Goal: Task Accomplishment & Management: Use online tool/utility

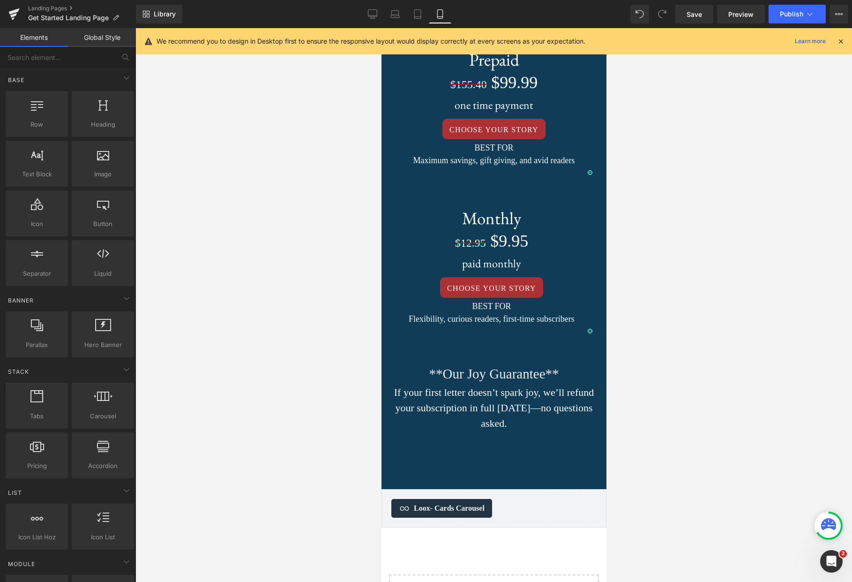
scroll to position [1540, 0]
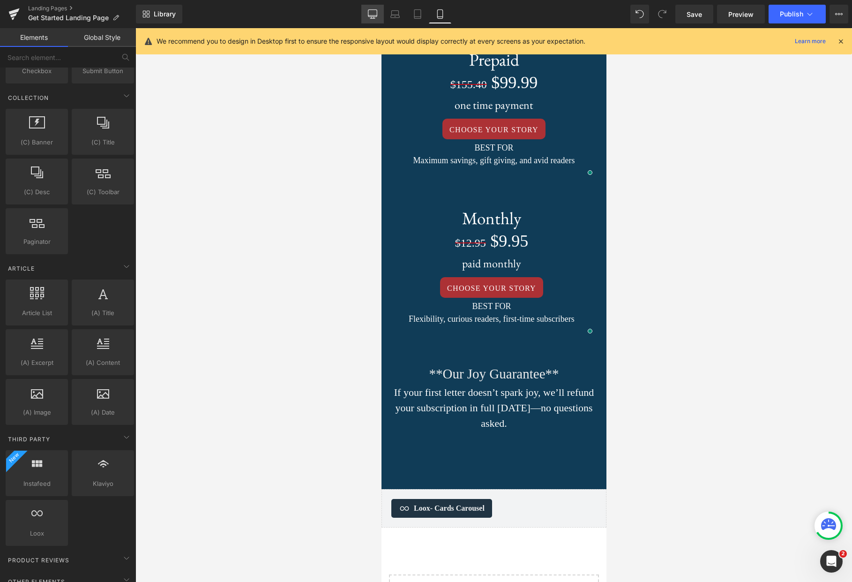
click at [369, 15] on icon at bounding box center [372, 15] width 9 height 0
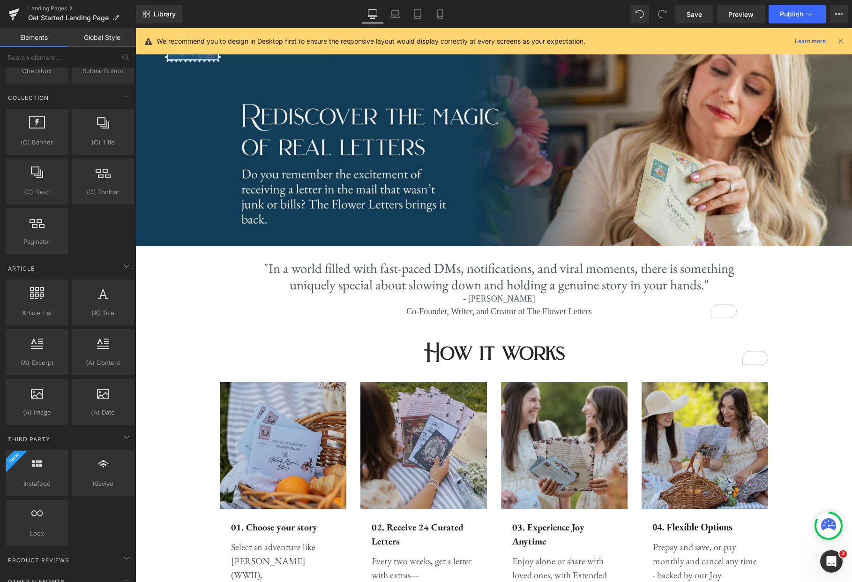
scroll to position [0, 0]
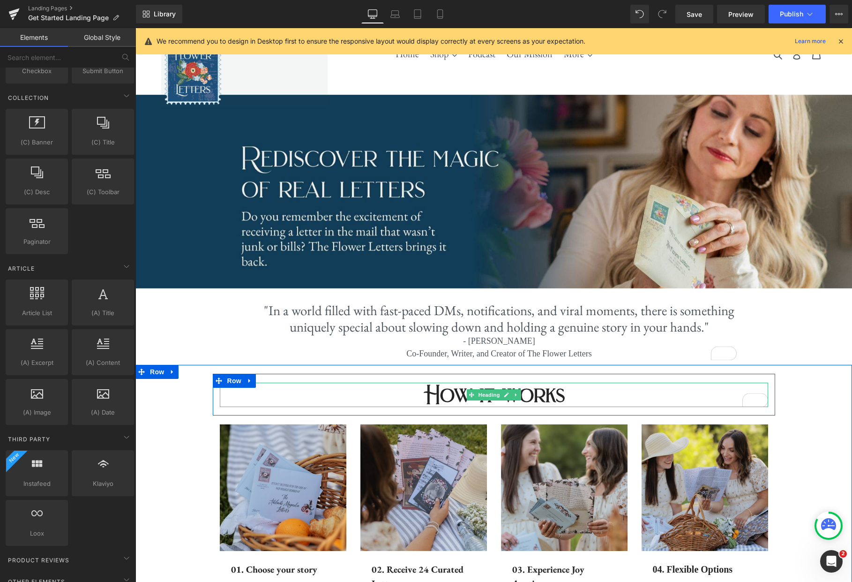
click at [565, 395] on h2 "How it works" at bounding box center [494, 395] width 549 height 24
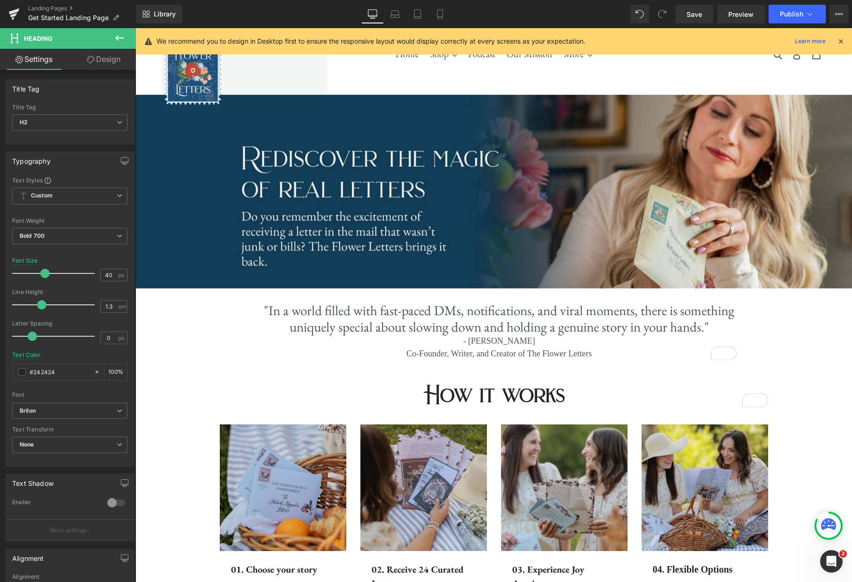
click at [121, 37] on icon at bounding box center [119, 37] width 11 height 11
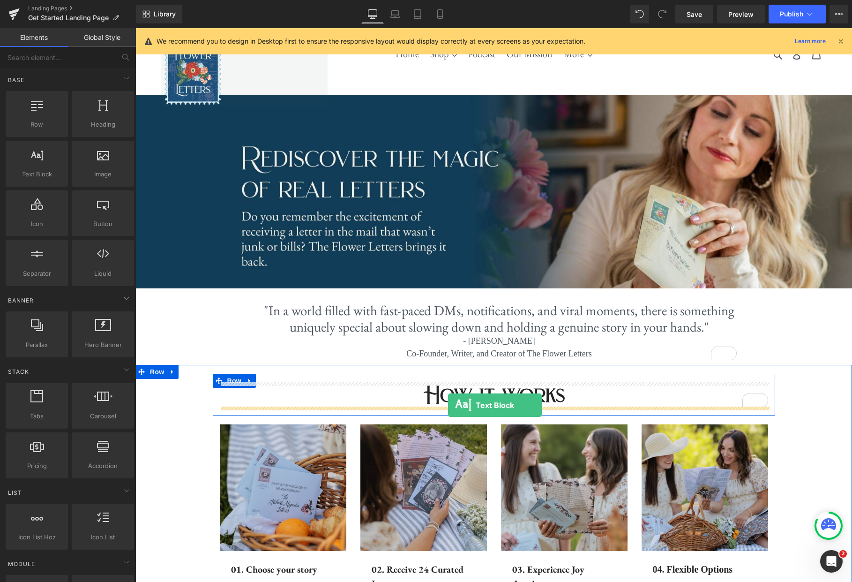
drag, startPoint x: 170, startPoint y: 199, endPoint x: 448, endPoint y: 406, distance: 346.2
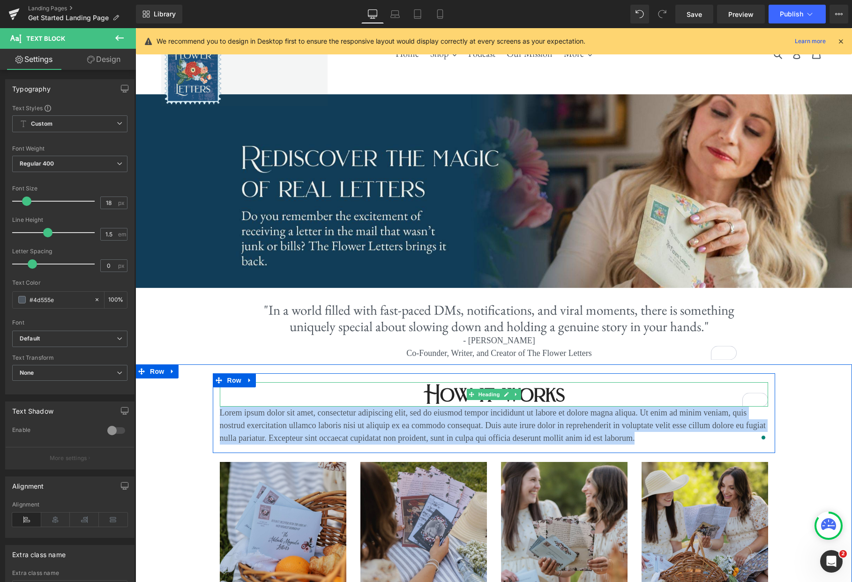
drag, startPoint x: 638, startPoint y: 438, endPoint x: 251, endPoint y: 404, distance: 388.2
click at [250, 404] on div "How it works Heading Lorem ipsum dolor sit amet, consectetur adipiscing elit, s…" at bounding box center [494, 413] width 563 height 62
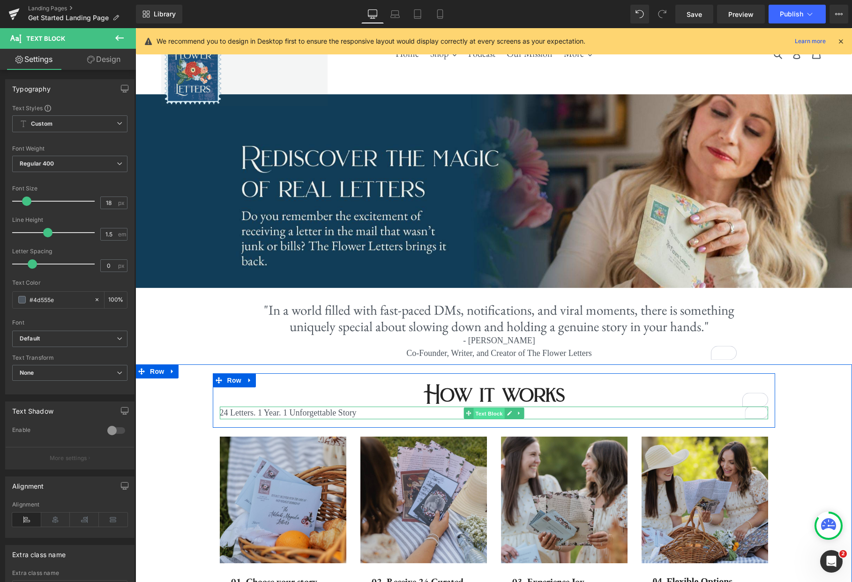
click at [490, 412] on span "Text Block" at bounding box center [489, 413] width 31 height 11
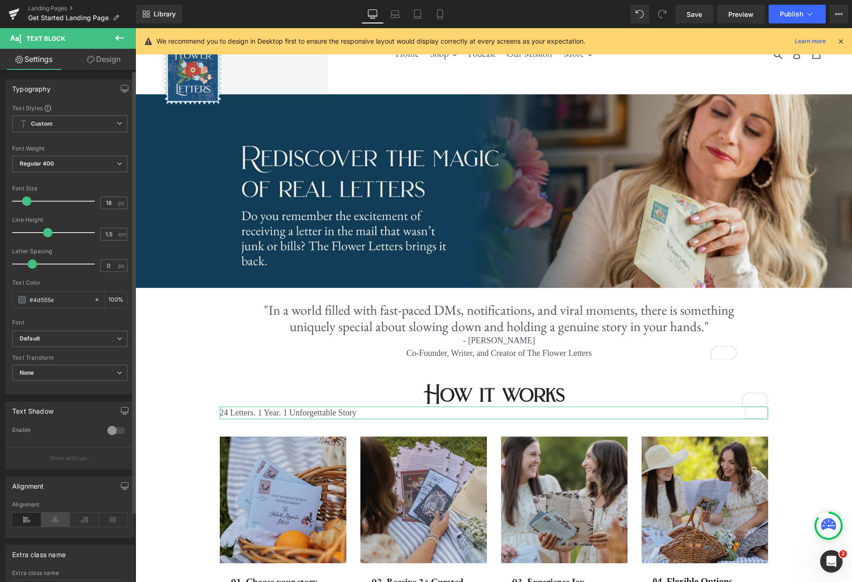
click at [55, 526] on icon at bounding box center [55, 519] width 29 height 14
click at [442, 15] on icon at bounding box center [440, 13] width 9 height 9
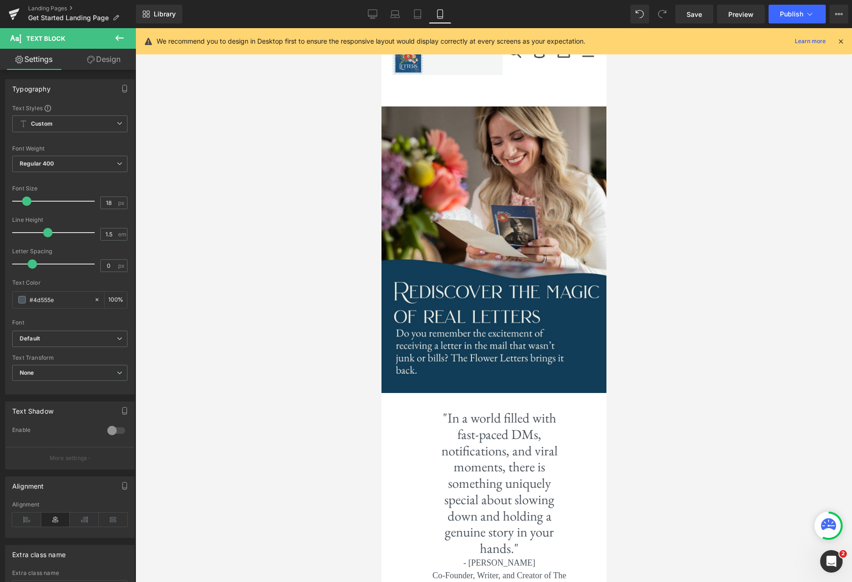
scroll to position [226, 0]
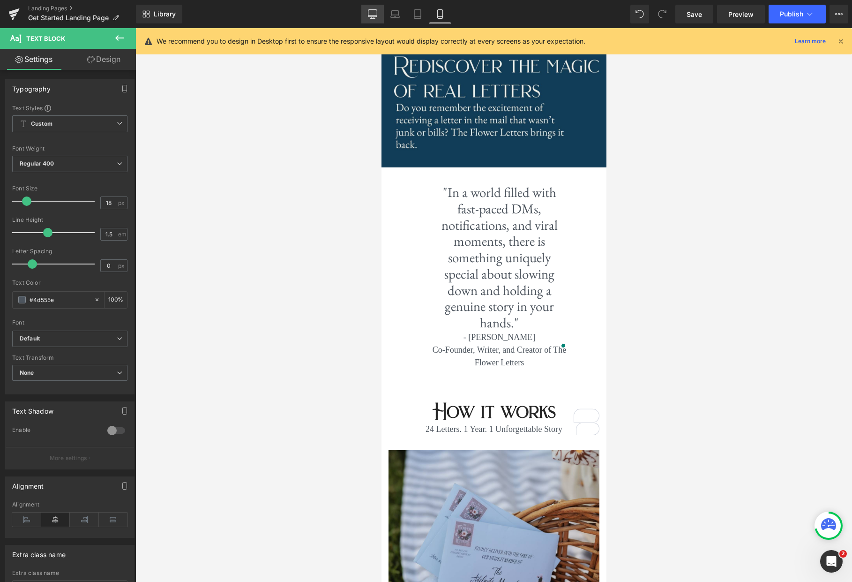
click at [370, 16] on icon at bounding box center [372, 13] width 9 height 9
type input "100"
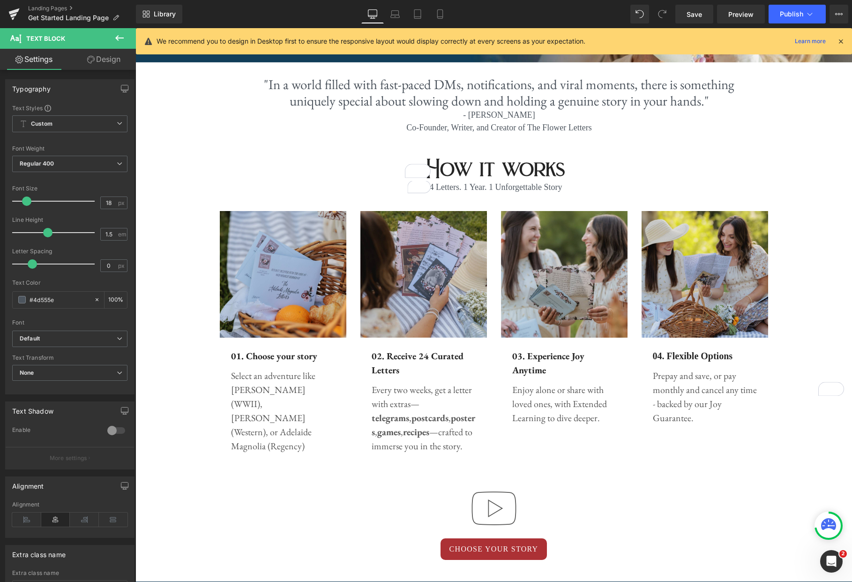
scroll to position [0, 0]
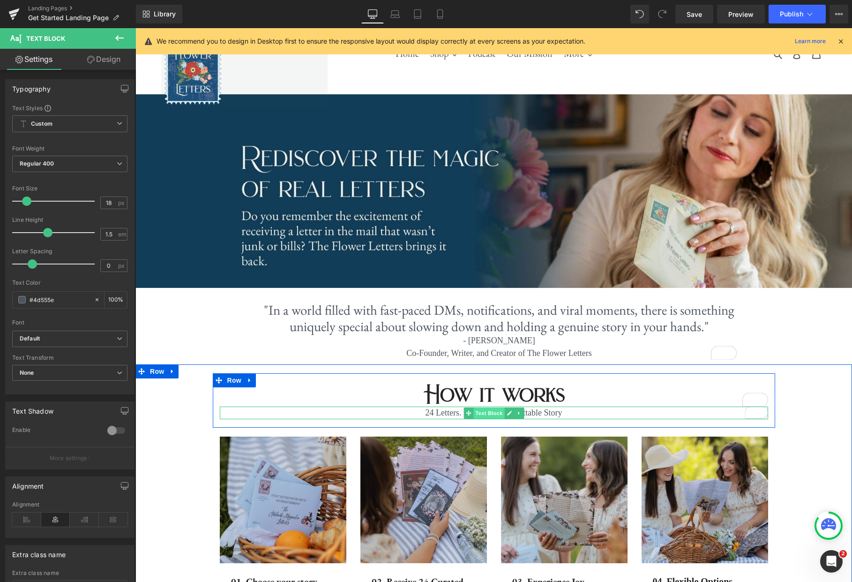
click at [492, 415] on span "Text Block" at bounding box center [489, 412] width 31 height 11
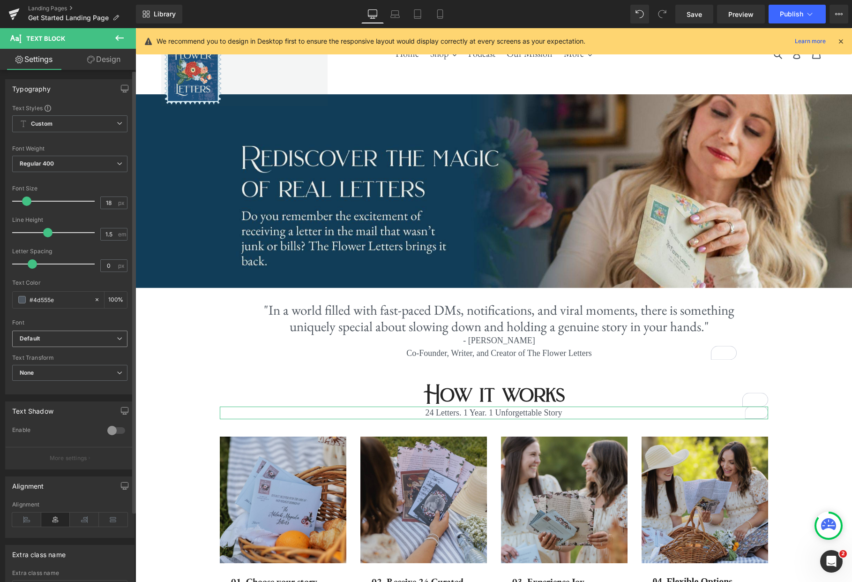
click at [111, 339] on b "Default" at bounding box center [68, 339] width 97 height 8
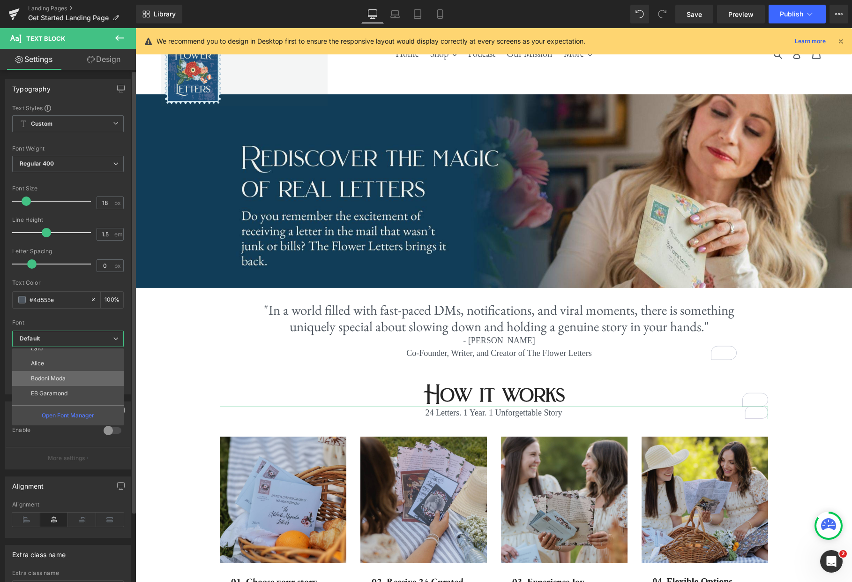
scroll to position [49, 0]
click at [68, 387] on li "EB Garamond" at bounding box center [70, 381] width 116 height 15
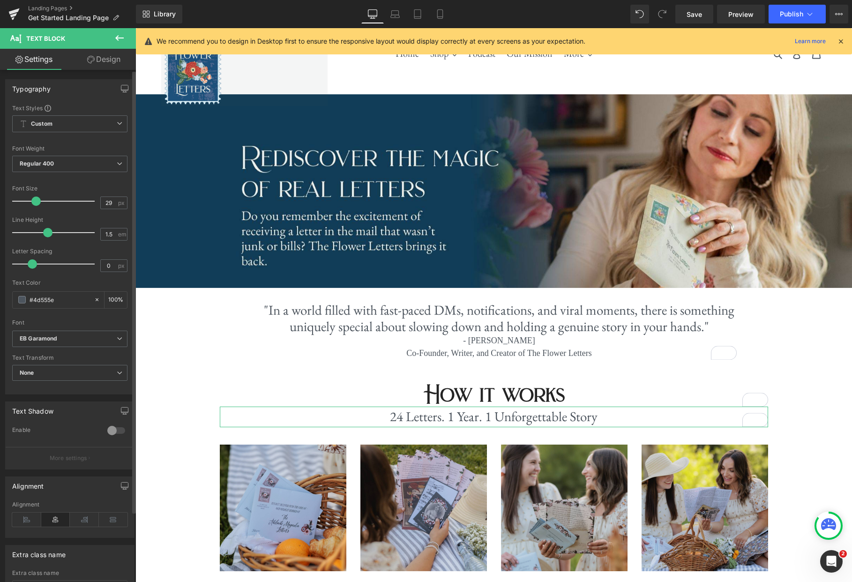
type input "30"
drag, startPoint x: 26, startPoint y: 198, endPoint x: 36, endPoint y: 197, distance: 9.4
click at [36, 197] on span at bounding box center [36, 200] width 9 height 9
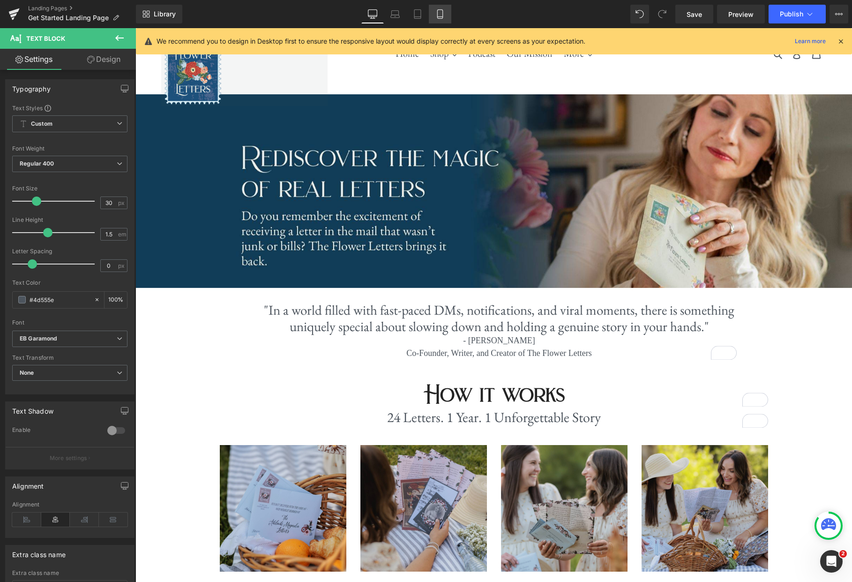
click at [438, 17] on icon at bounding box center [440, 13] width 9 height 9
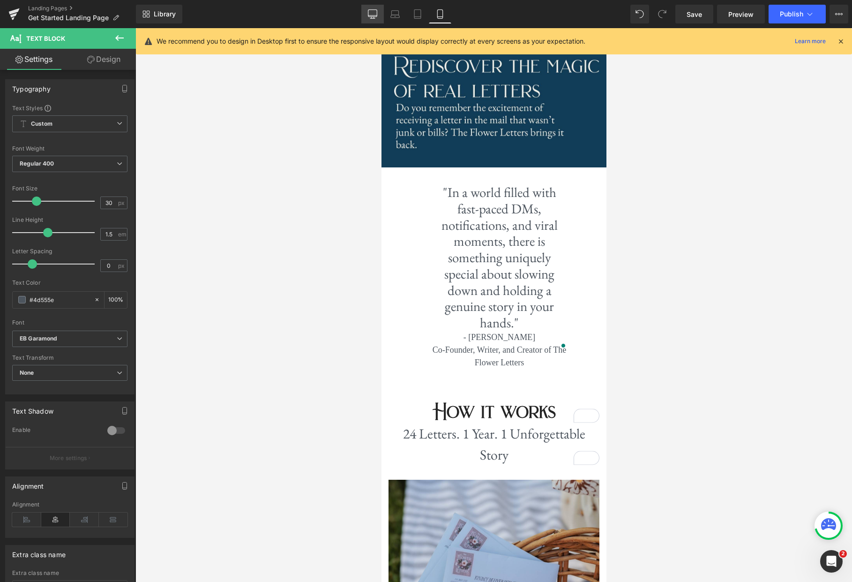
click at [372, 10] on icon at bounding box center [372, 13] width 9 height 9
type input "100"
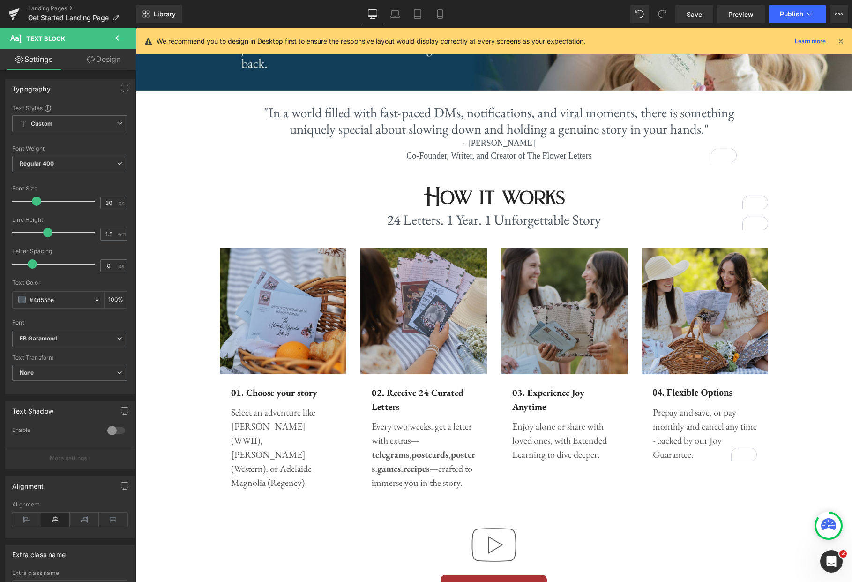
scroll to position [259, 0]
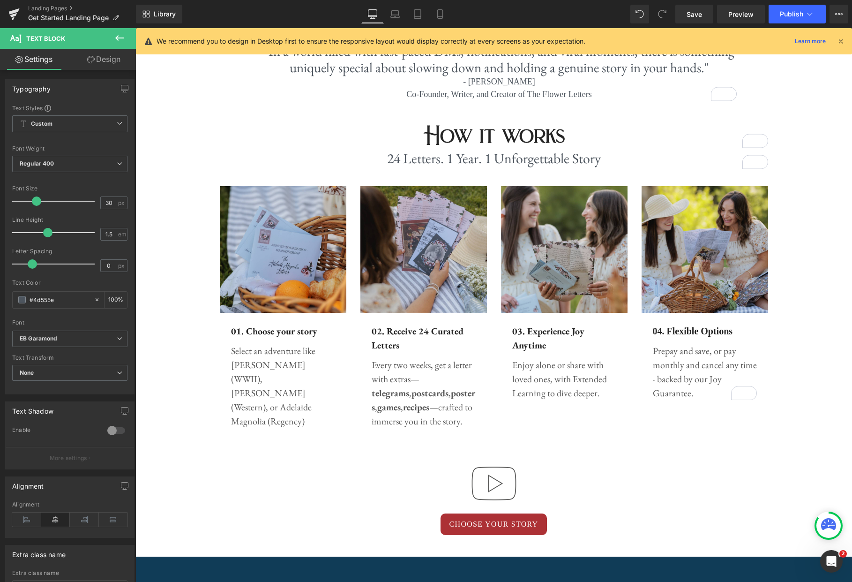
click at [115, 37] on icon at bounding box center [119, 37] width 11 height 11
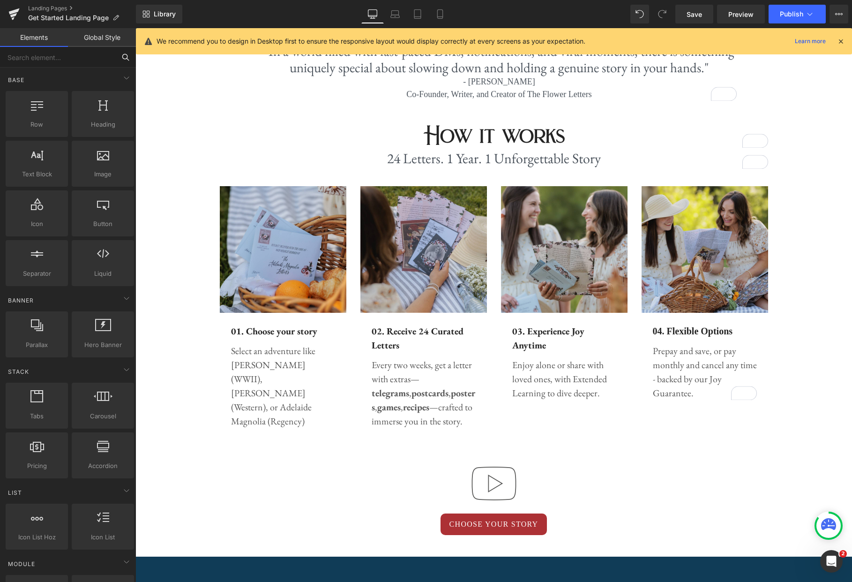
click at [80, 55] on input "text" at bounding box center [57, 57] width 115 height 21
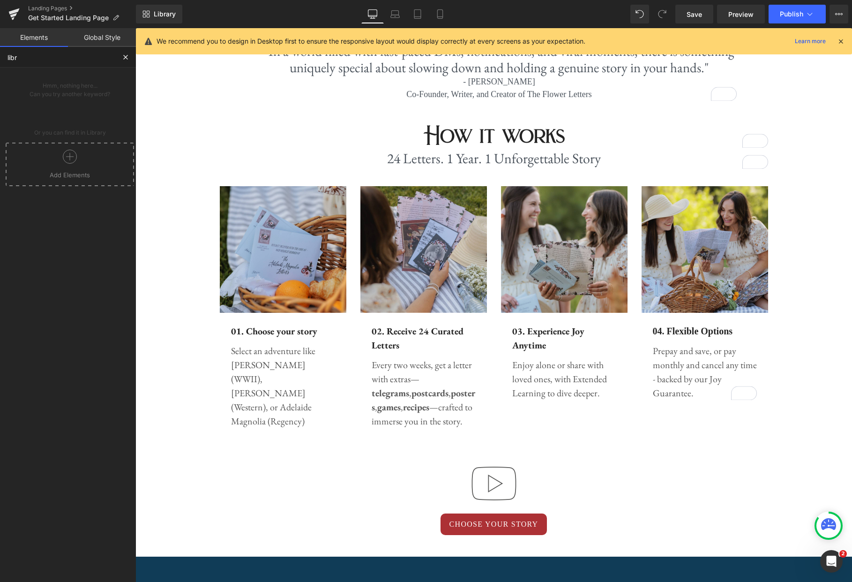
click at [69, 156] on icon at bounding box center [70, 157] width 14 height 14
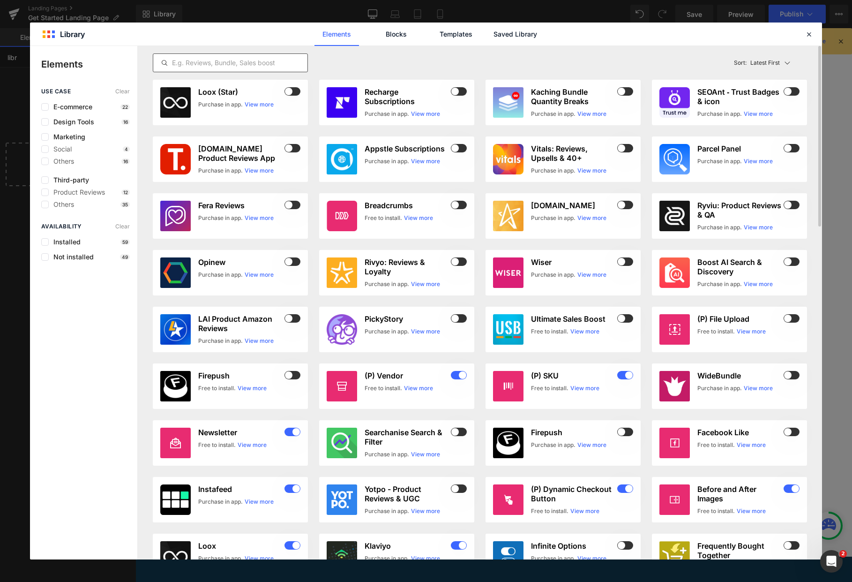
type input "libr"
click at [207, 68] on input "text" at bounding box center [230, 62] width 154 height 11
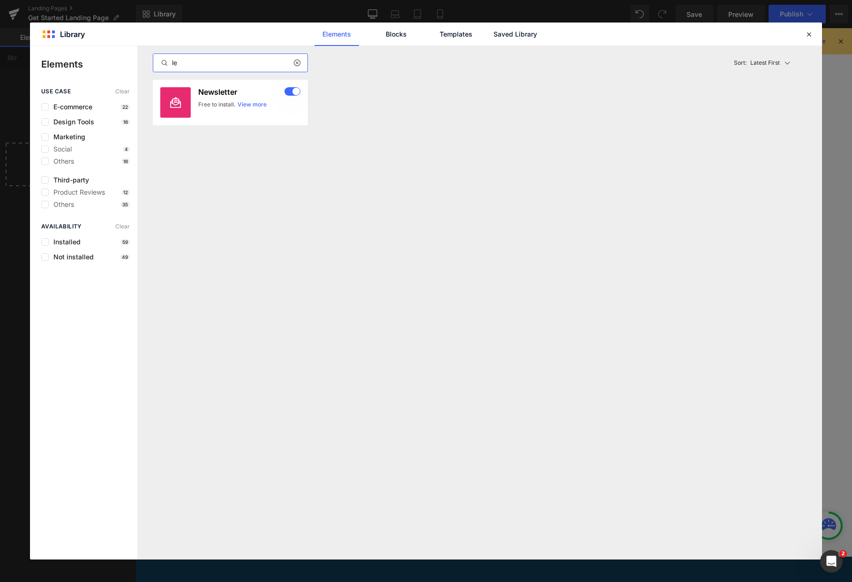
type input "l"
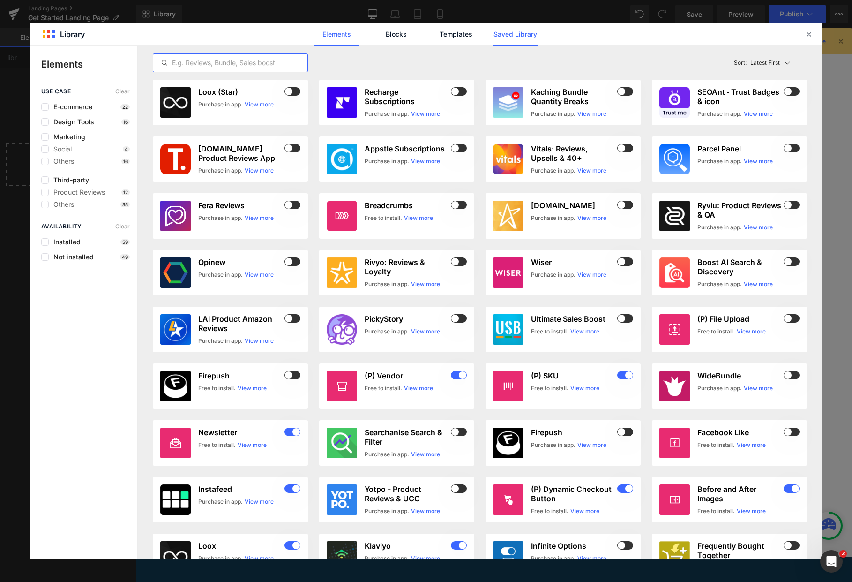
click at [510, 36] on link "Saved Library" at bounding box center [515, 34] width 45 height 23
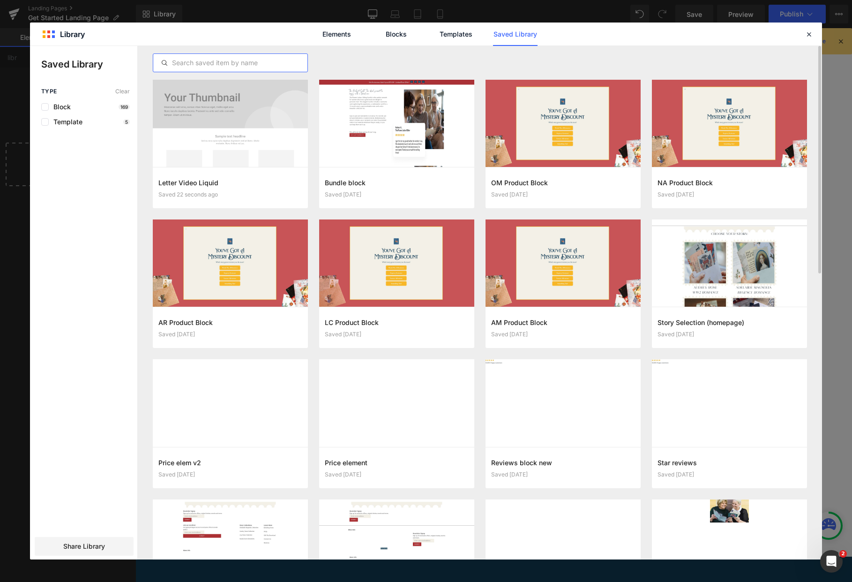
click at [209, 61] on input "text" at bounding box center [230, 62] width 154 height 11
click at [215, 191] on button "Add to page" at bounding box center [220, 187] width 125 height 15
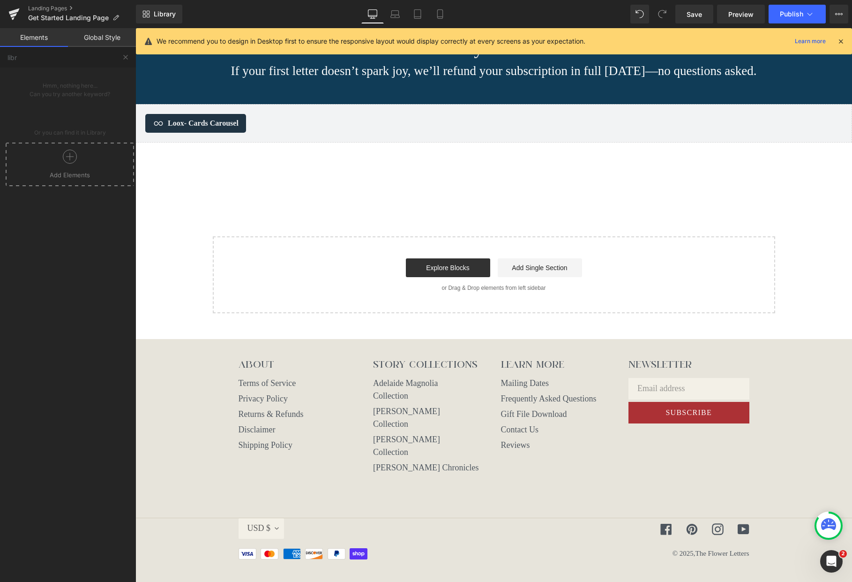
scroll to position [1109, 0]
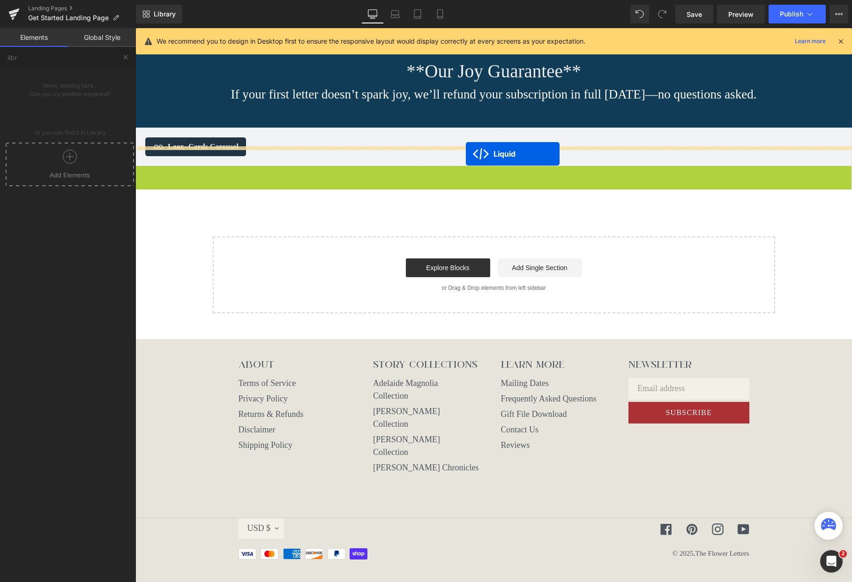
drag, startPoint x: 466, startPoint y: 190, endPoint x: 466, endPoint y: 154, distance: 36.1
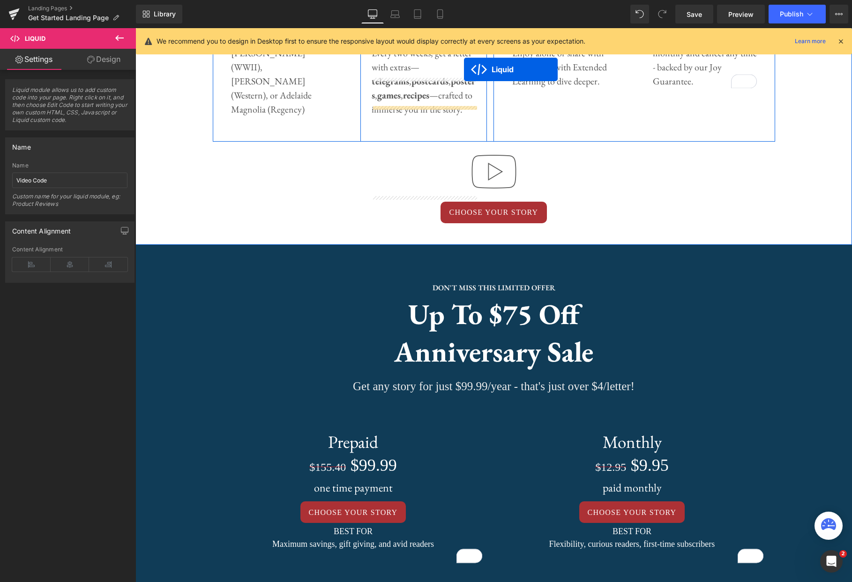
scroll to position [487, 0]
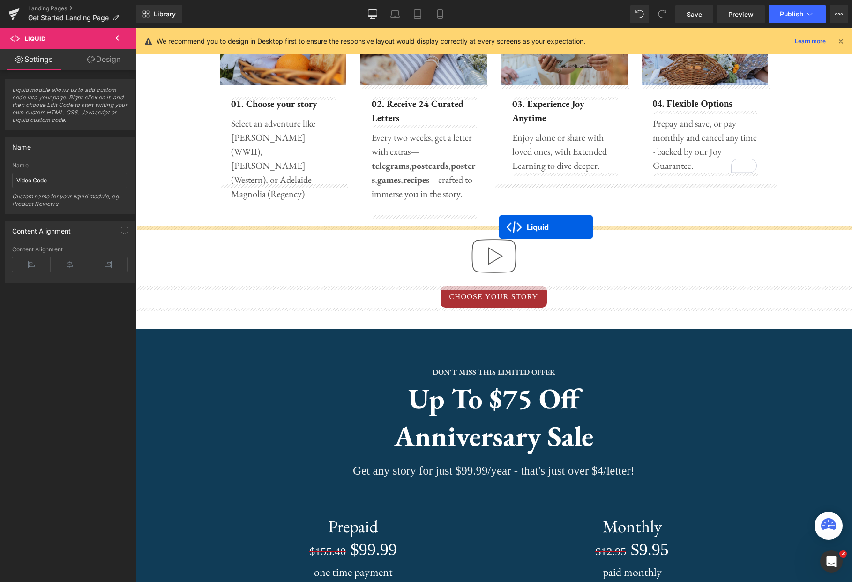
drag, startPoint x: 469, startPoint y: 467, endPoint x: 499, endPoint y: 227, distance: 242.3
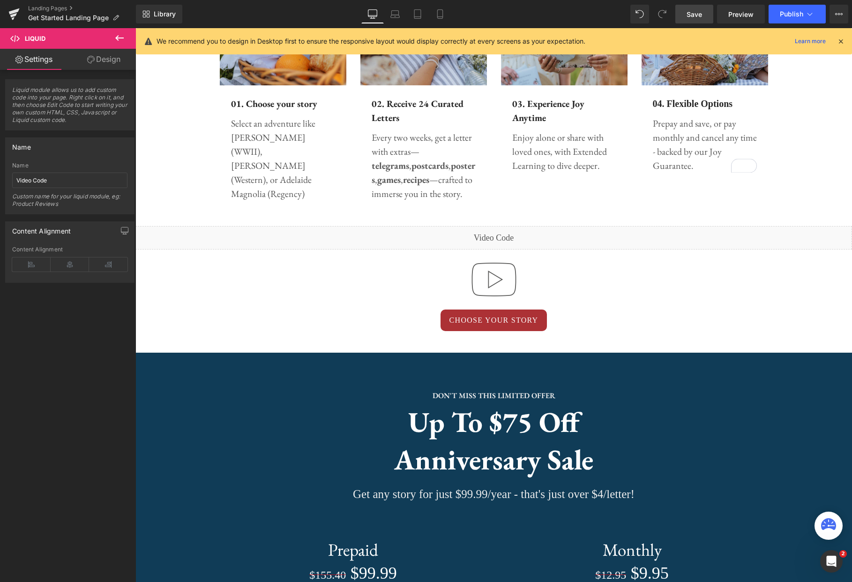
click at [691, 14] on span "Save" at bounding box center [694, 14] width 15 height 10
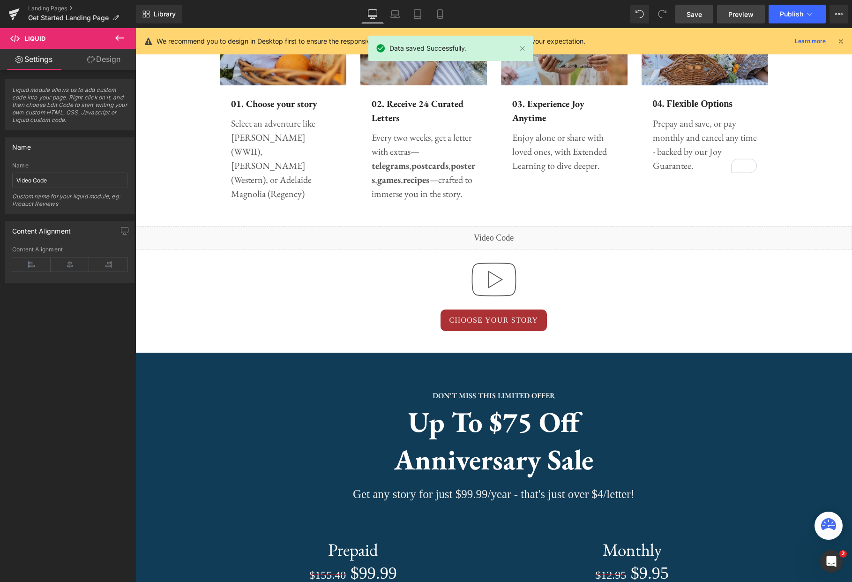
click at [746, 22] on link "Preview" at bounding box center [741, 14] width 48 height 19
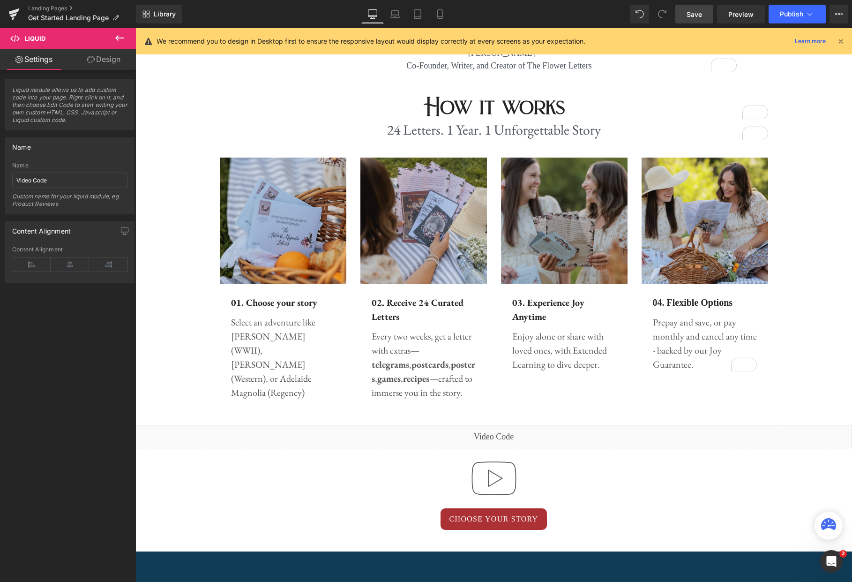
scroll to position [316, 0]
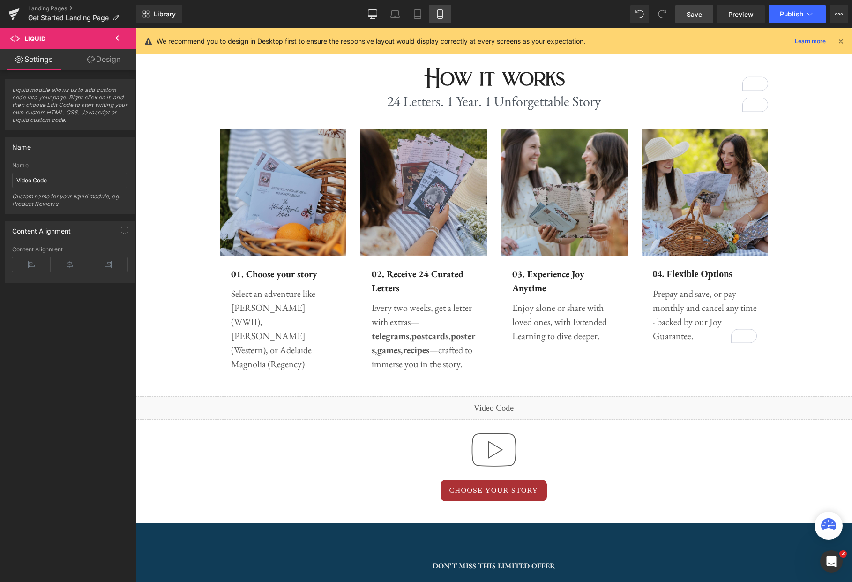
click at [441, 15] on icon at bounding box center [440, 13] width 9 height 9
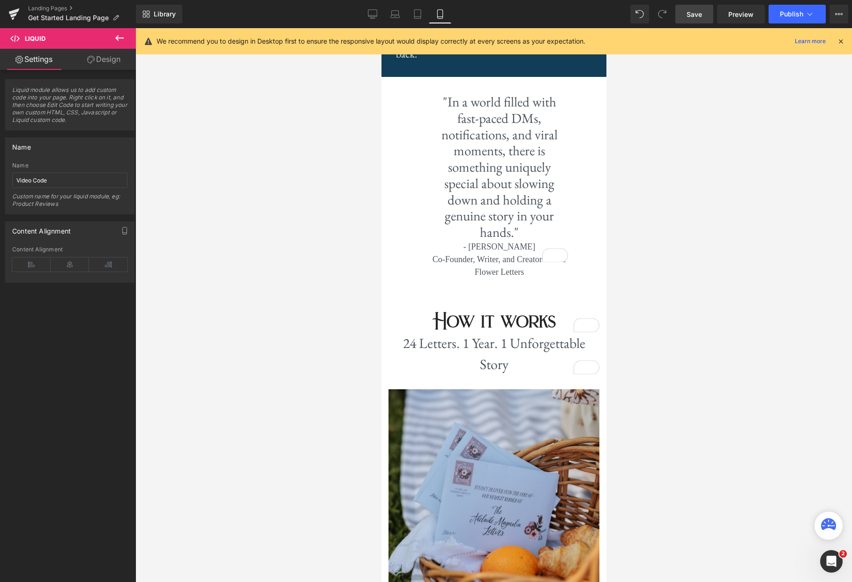
scroll to position [1471, 0]
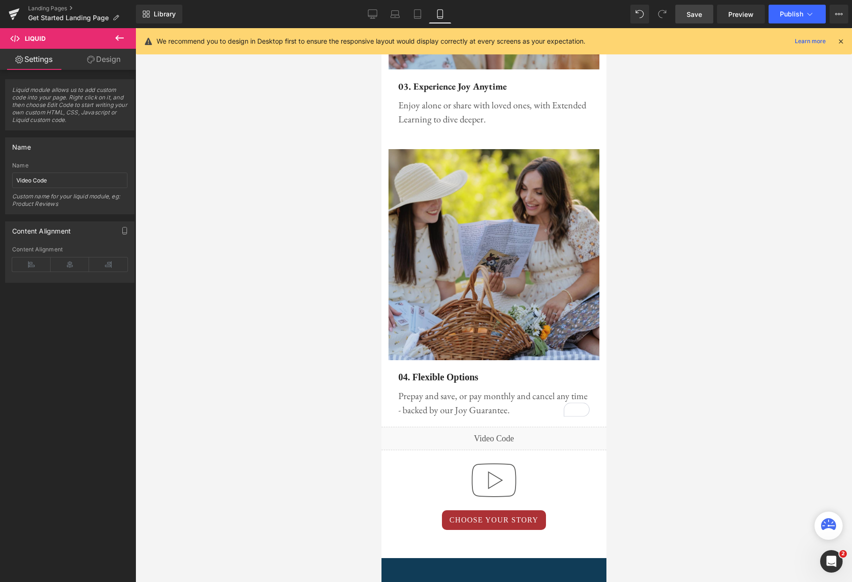
click at [694, 17] on span "Save" at bounding box center [694, 14] width 15 height 10
click at [376, 12] on icon at bounding box center [372, 13] width 9 height 9
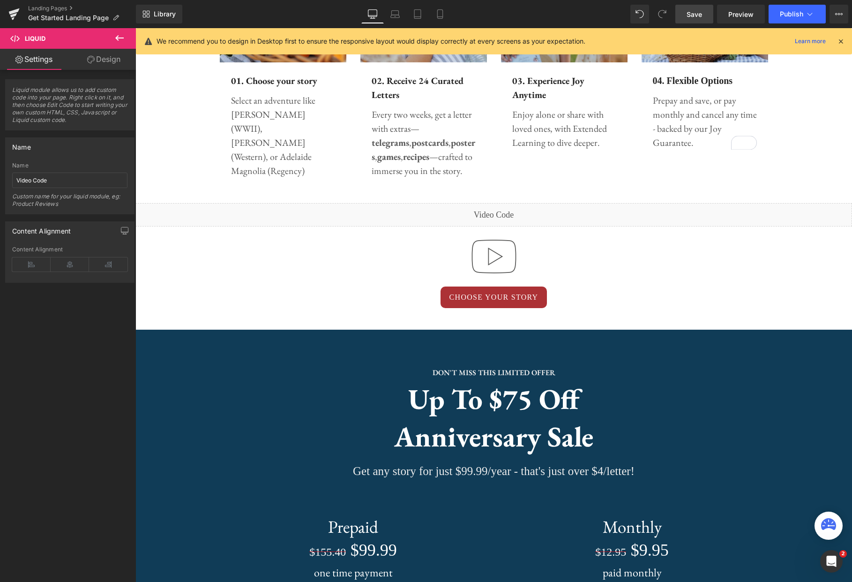
scroll to position [516, 0]
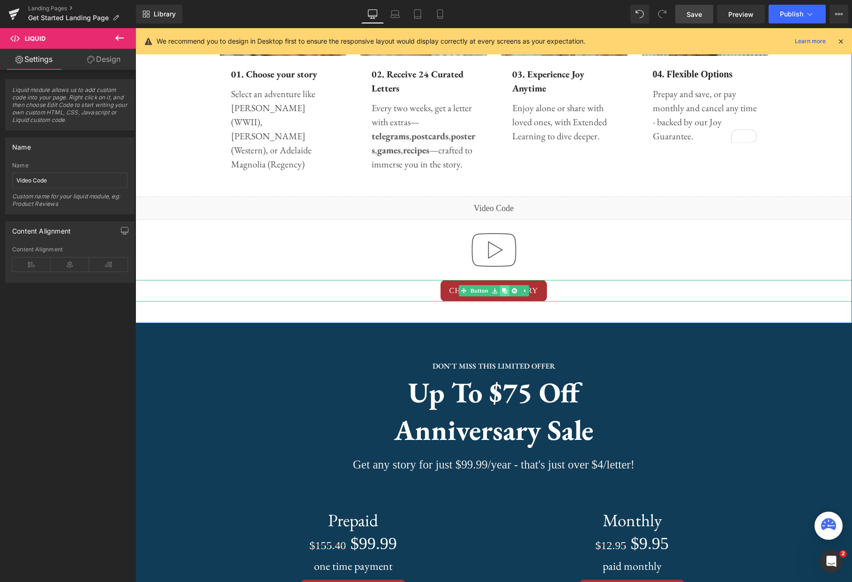
click at [504, 291] on icon at bounding box center [504, 290] width 5 height 5
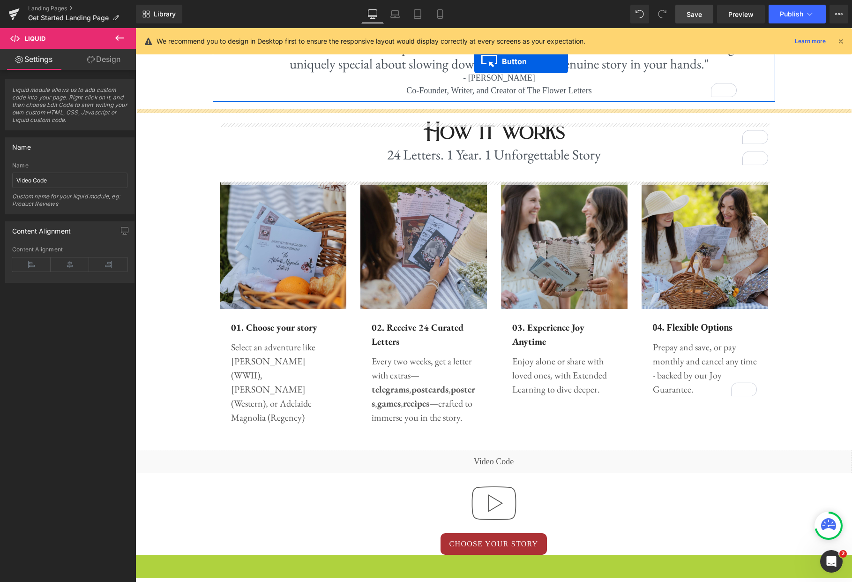
scroll to position [66, 0]
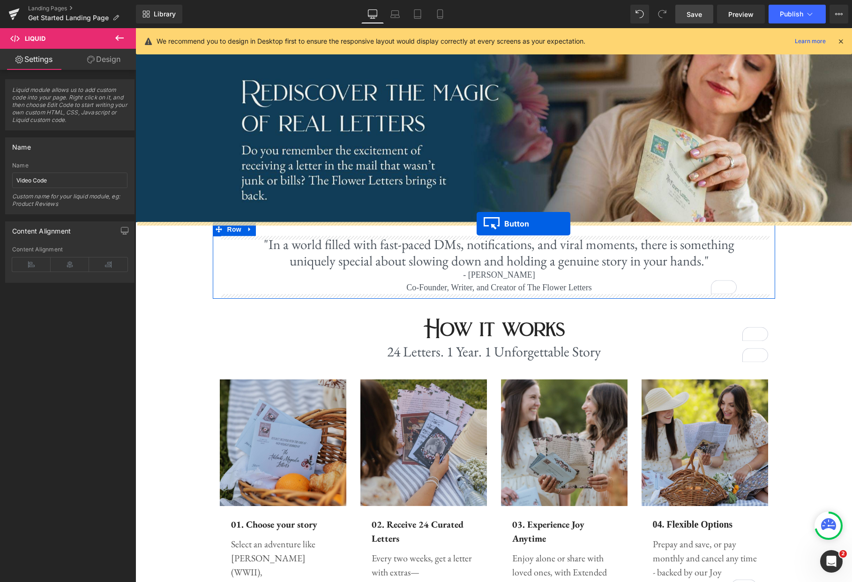
drag, startPoint x: 475, startPoint y: 312, endPoint x: 477, endPoint y: 224, distance: 88.1
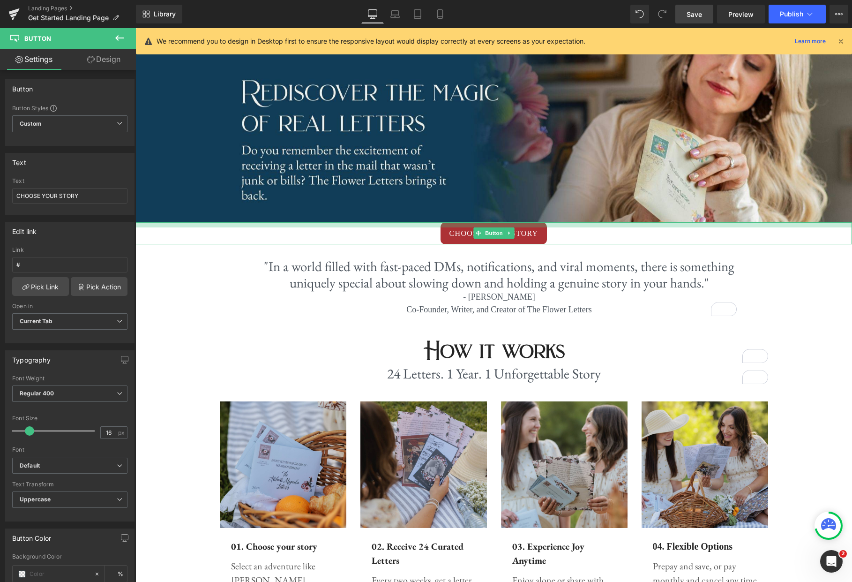
click at [555, 223] on div at bounding box center [493, 224] width 717 height 5
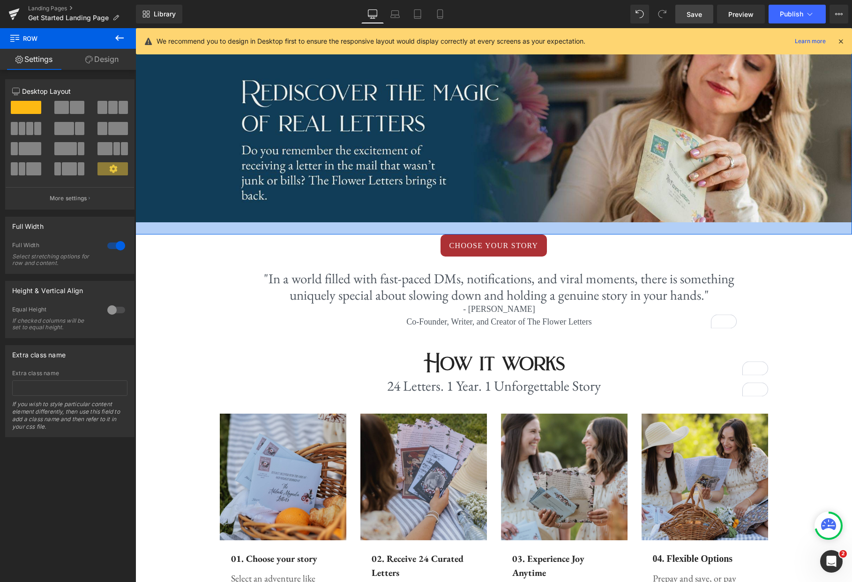
drag, startPoint x: 557, startPoint y: 221, endPoint x: 556, endPoint y: 233, distance: 12.2
click at [557, 233] on div at bounding box center [493, 228] width 717 height 12
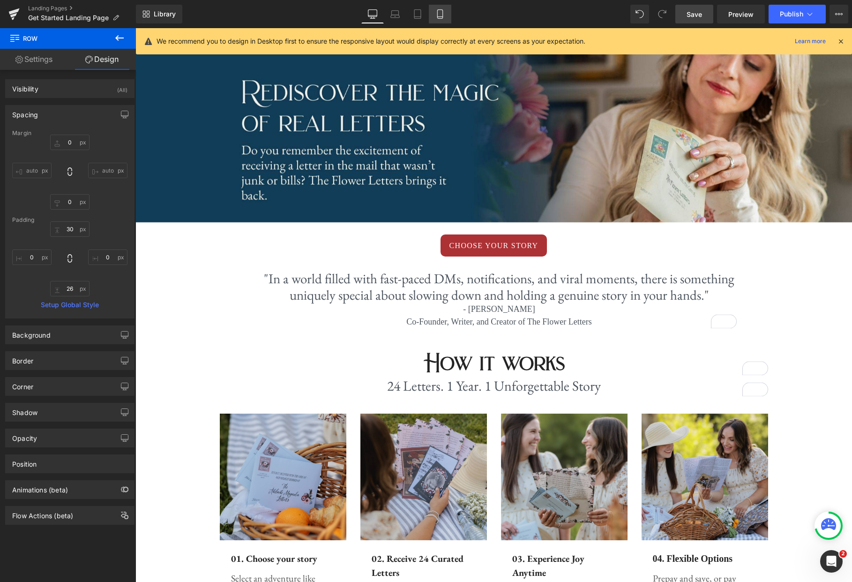
click at [437, 10] on icon at bounding box center [440, 13] width 9 height 9
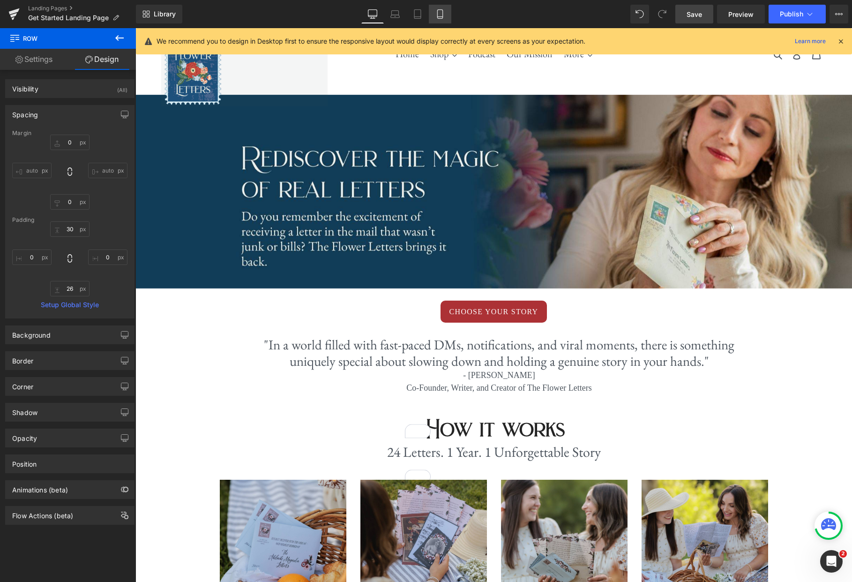
type input "0"
type input "30"
type input "0"
type input "26"
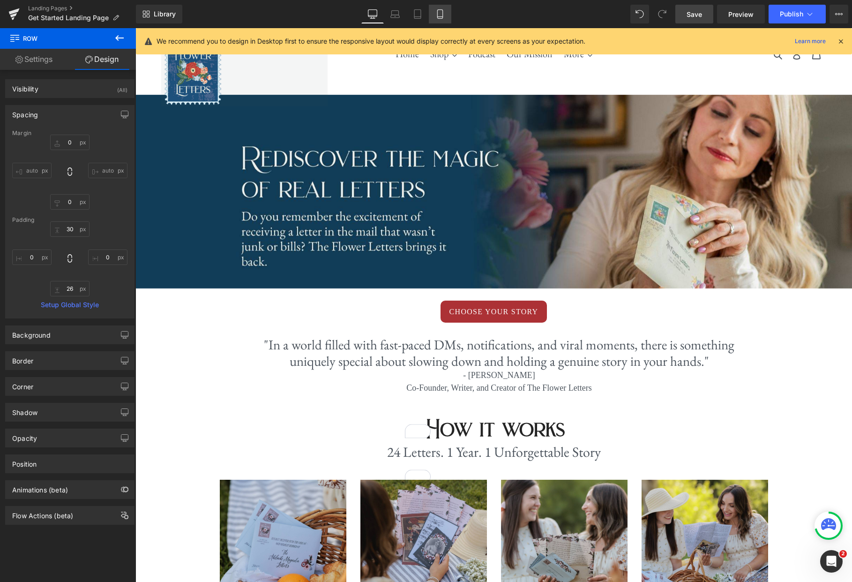
type input "0"
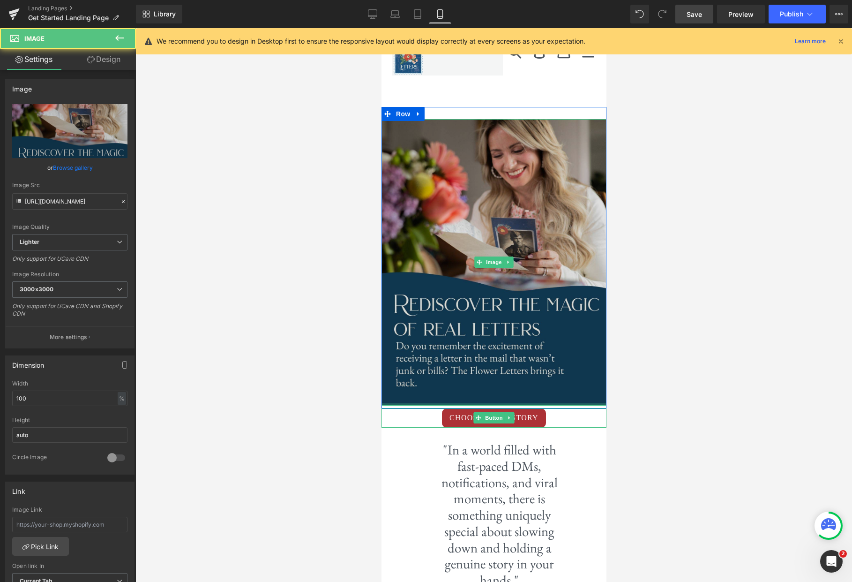
click at [555, 405] on div at bounding box center [493, 404] width 225 height 2
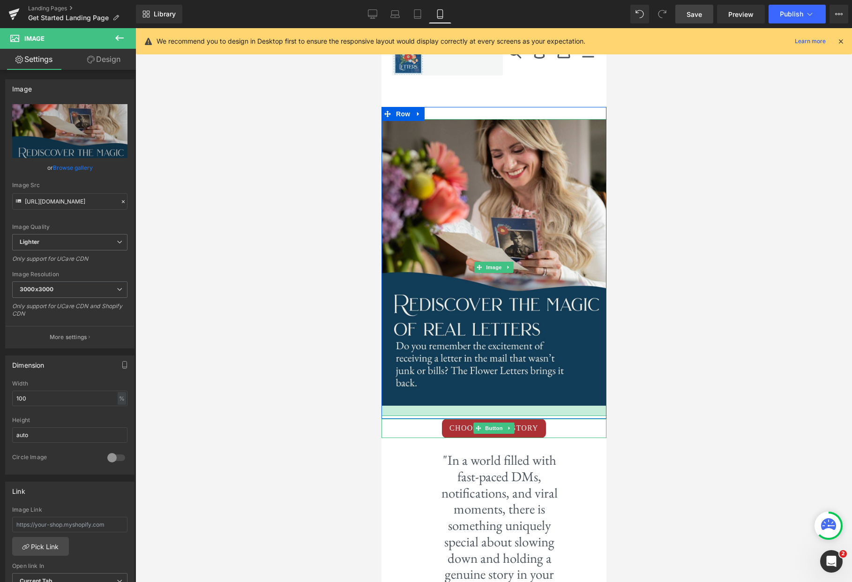
drag, startPoint x: 555, startPoint y: 405, endPoint x: 555, endPoint y: 415, distance: 10.3
click at [556, 415] on div at bounding box center [493, 411] width 225 height 10
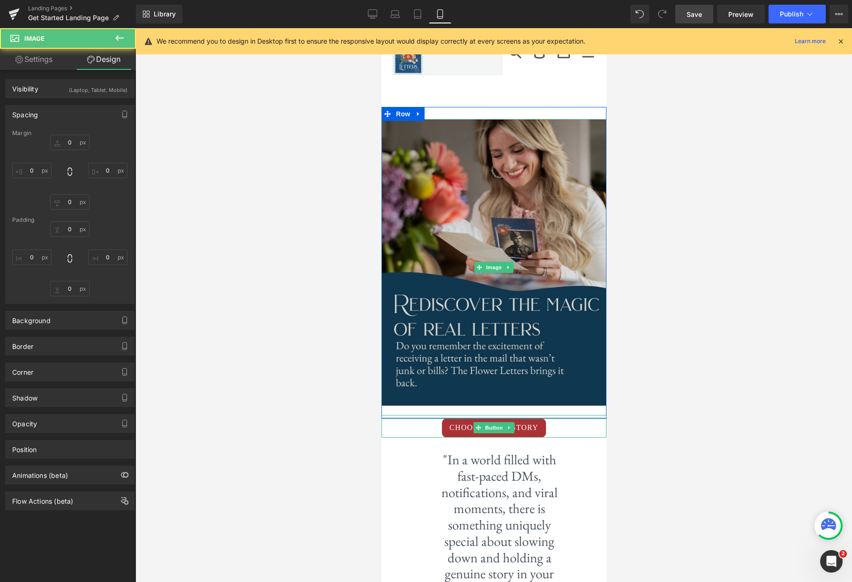
type input "0"
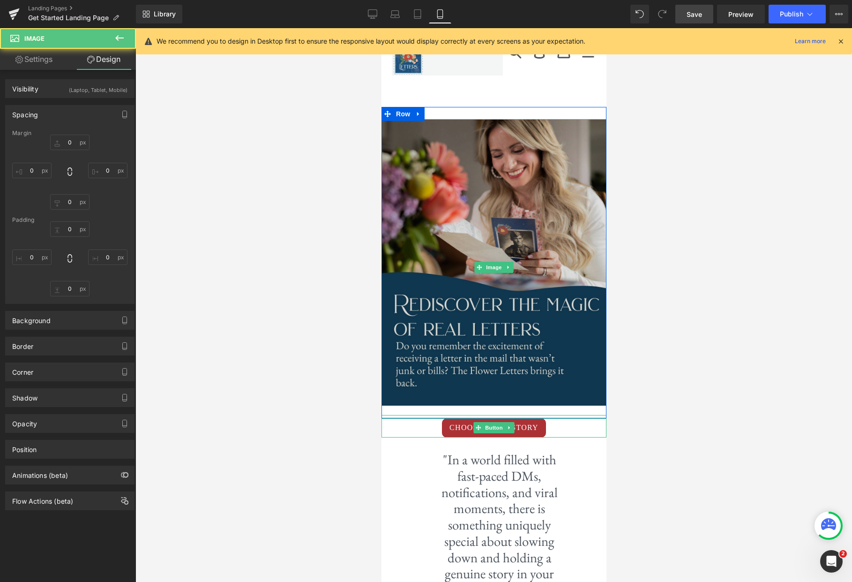
type input "0"
type input "21.1265"
type input "0"
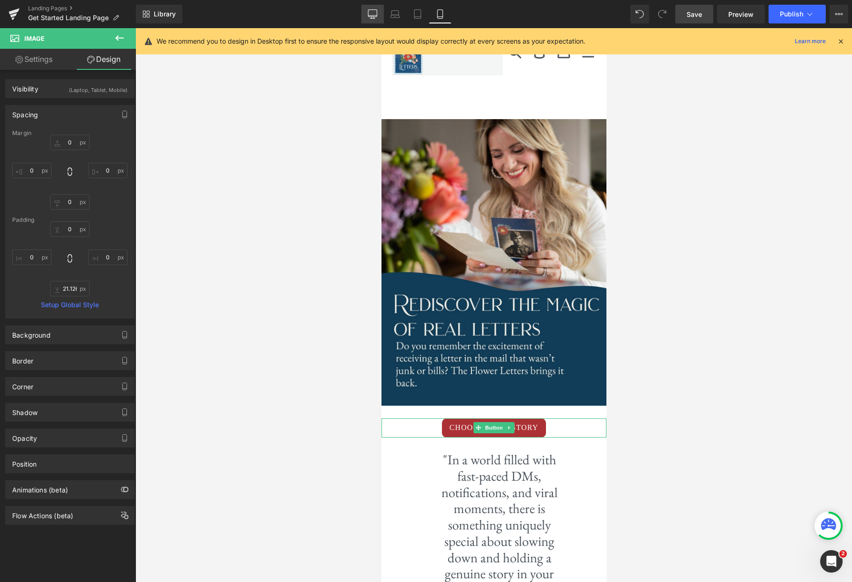
click at [367, 21] on link "Desktop" at bounding box center [372, 14] width 23 height 19
type input "0"
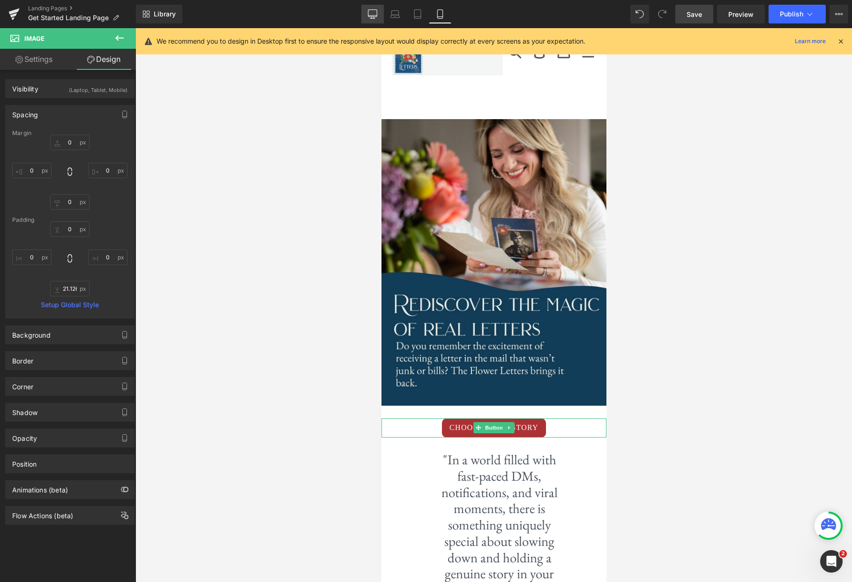
type input "0"
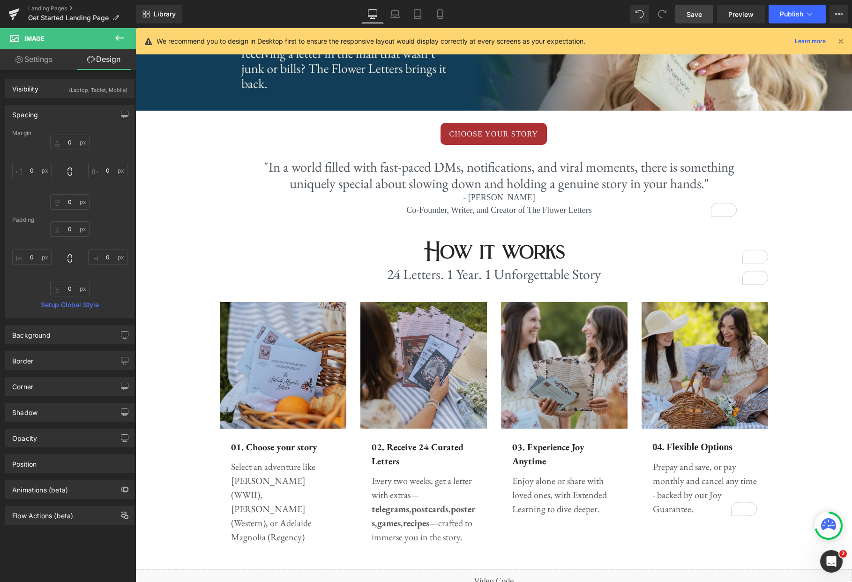
scroll to position [153, 0]
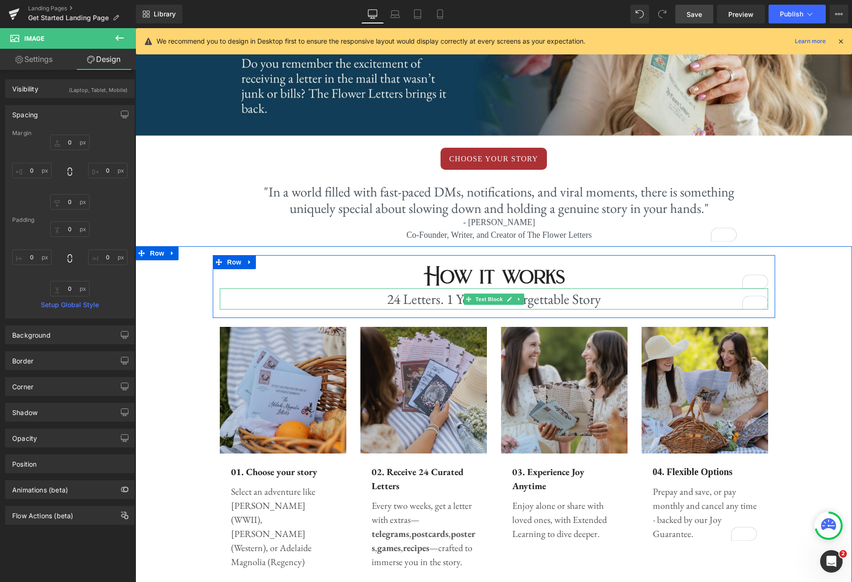
click at [607, 295] on p "24 Letters. 1 Year. 1 Unforgettable Story" at bounding box center [494, 298] width 549 height 21
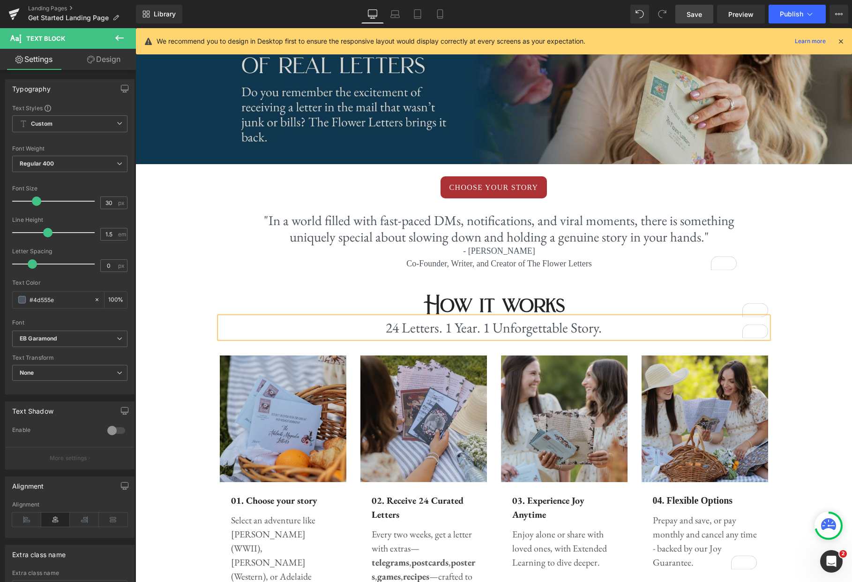
scroll to position [0, 0]
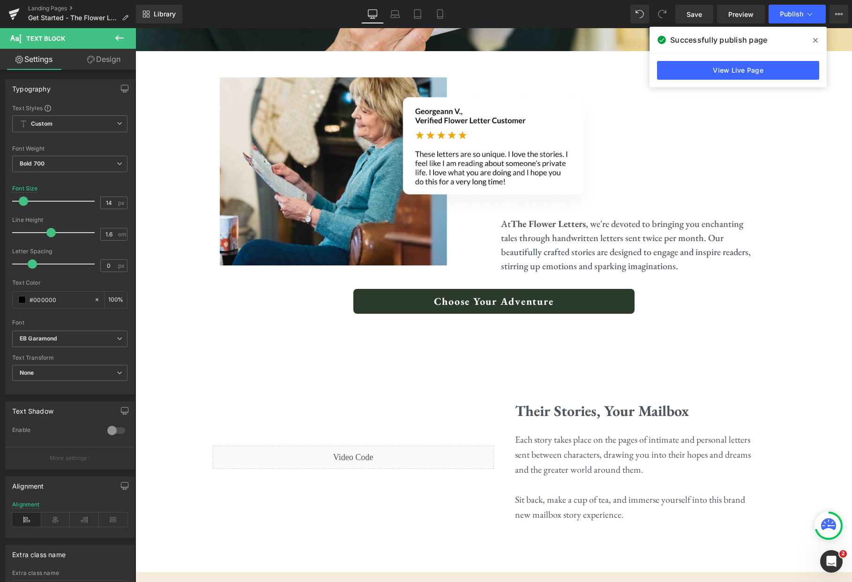
scroll to position [1159, 0]
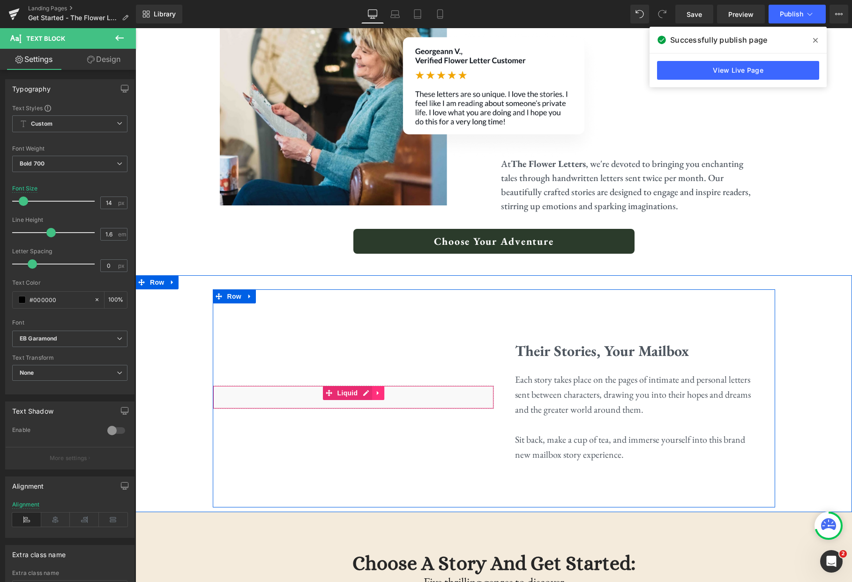
click at [382, 394] on link at bounding box center [378, 393] width 12 height 14
click at [361, 394] on icon at bounding box center [360, 393] width 7 height 7
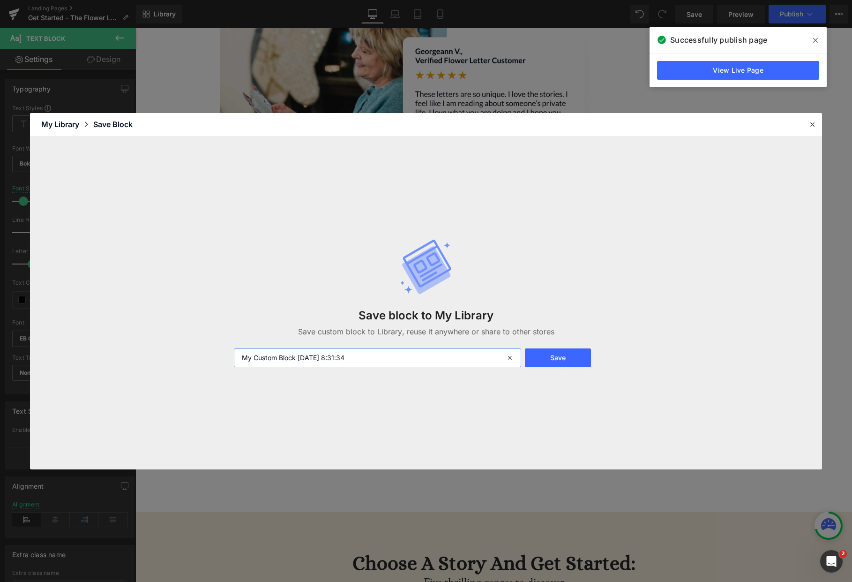
type input "Letter Video Liquid"
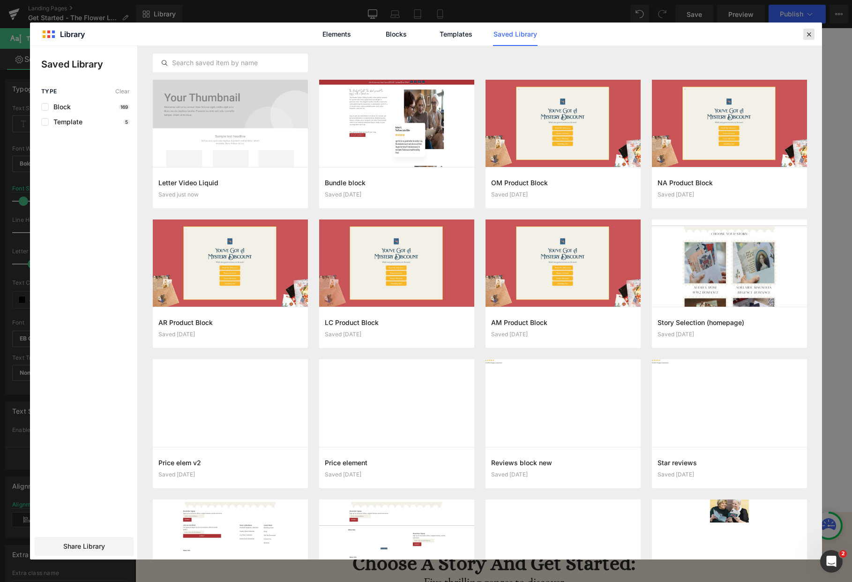
click at [0, 0] on icon at bounding box center [0, 0] width 0 height 0
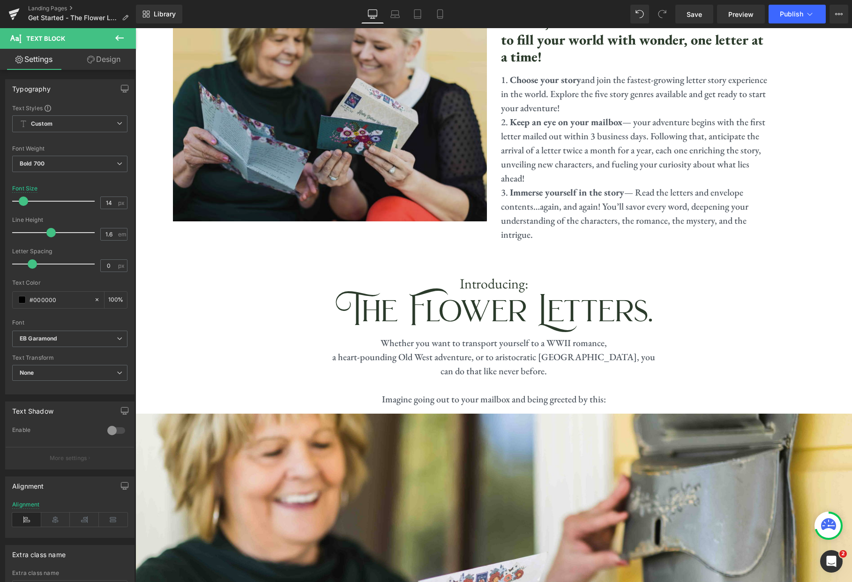
scroll to position [463, 0]
